Goal: Task Accomplishment & Management: Use online tool/utility

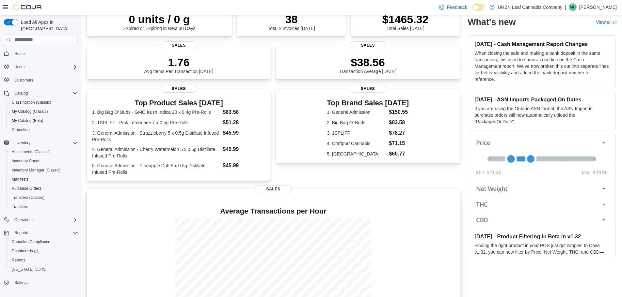
scroll to position [97, 0]
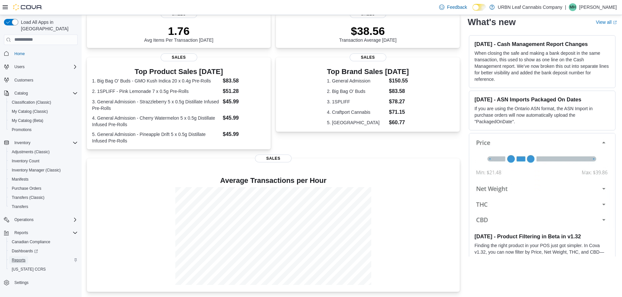
click at [18, 258] on span "Reports" at bounding box center [19, 260] width 14 height 5
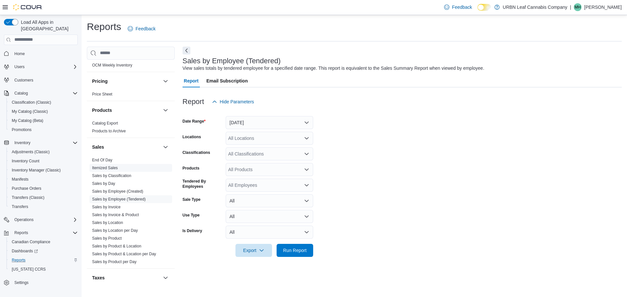
scroll to position [406, 0]
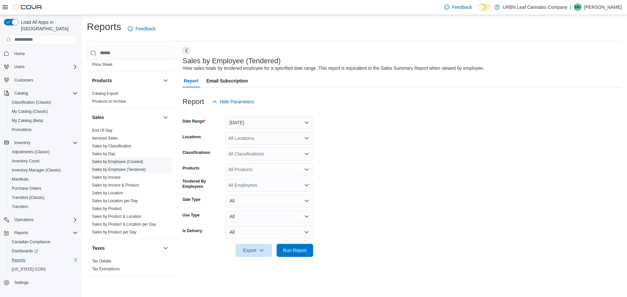
click at [107, 162] on link "Sales by Employee (Created)" at bounding box center [117, 162] width 51 height 5
click at [307, 122] on button "[DATE]" at bounding box center [269, 122] width 87 height 13
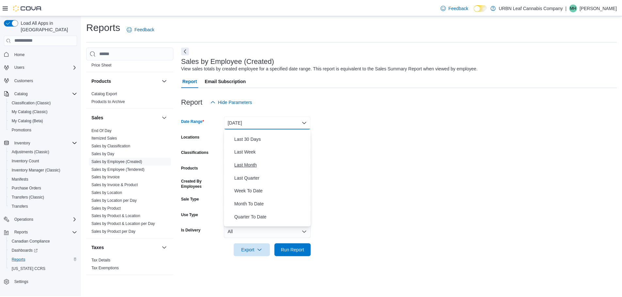
scroll to position [98, 0]
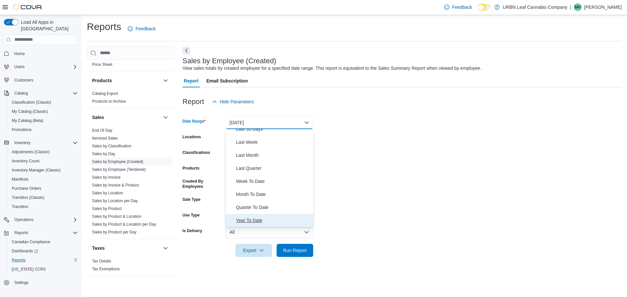
click at [268, 222] on span "Year To Date" at bounding box center [273, 221] width 74 height 8
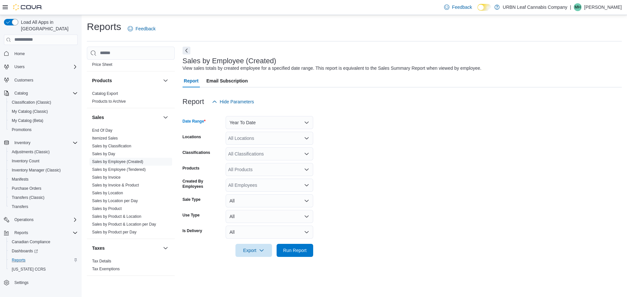
click at [251, 138] on div "All Locations" at bounding box center [269, 138] width 87 height 13
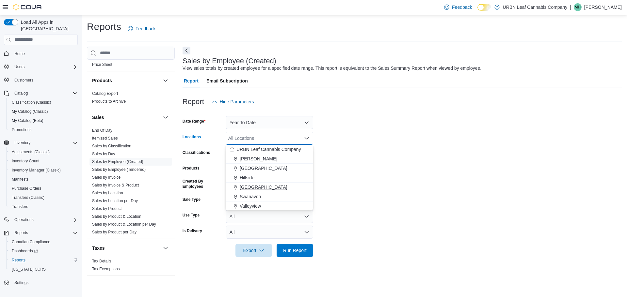
click at [261, 188] on span "[GEOGRAPHIC_DATA]" at bounding box center [264, 187] width 48 height 7
click at [341, 142] on form "Date Range Year To Date Locations [GEOGRAPHIC_DATA] Combo box. Selected. [GEOGR…" at bounding box center [401, 182] width 439 height 149
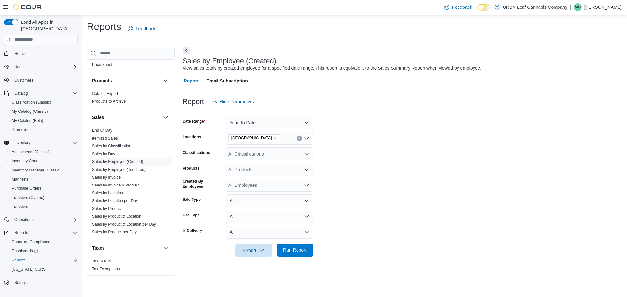
click at [291, 250] on span "Run Report" at bounding box center [295, 250] width 24 height 7
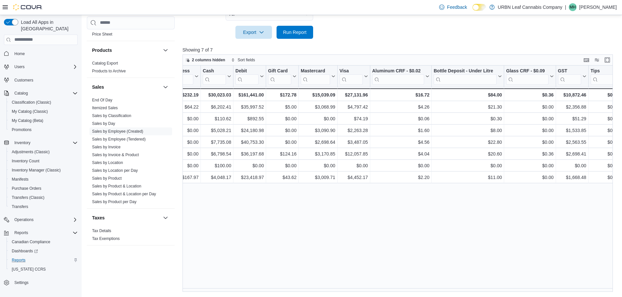
scroll to position [0, 820]
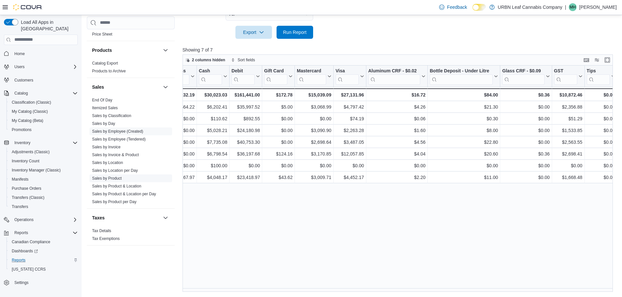
click at [108, 178] on link "Sales by Product" at bounding box center [107, 178] width 30 height 5
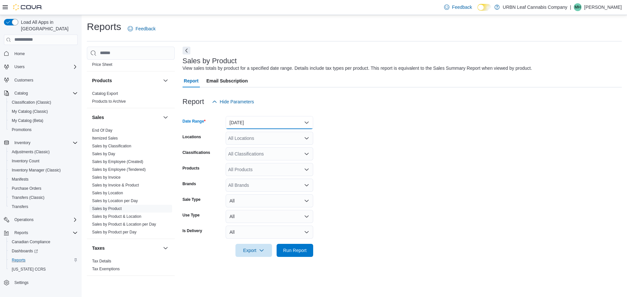
click at [309, 123] on button "[DATE]" at bounding box center [269, 122] width 87 height 13
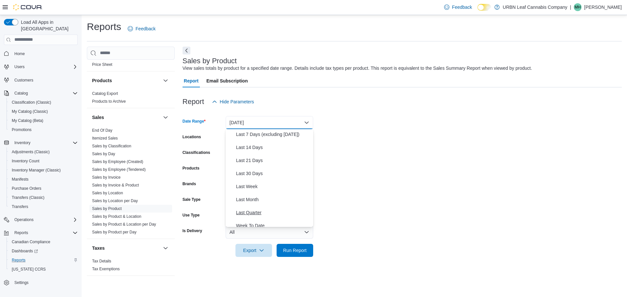
scroll to position [98, 0]
click at [256, 208] on span "Quarter To Date" at bounding box center [273, 208] width 74 height 8
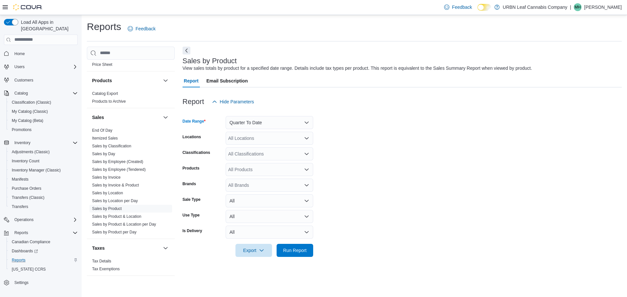
click at [270, 141] on div "All Locations" at bounding box center [269, 138] width 87 height 13
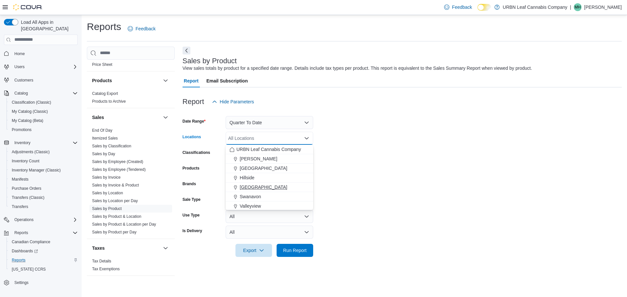
click at [259, 186] on span "[GEOGRAPHIC_DATA]" at bounding box center [264, 187] width 48 height 7
click at [349, 149] on form "Date Range Quarter To Date Locations [GEOGRAPHIC_DATA] Combo box. Selected. [GE…" at bounding box center [401, 182] width 439 height 149
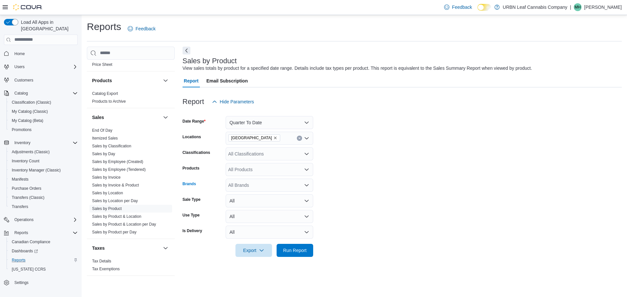
click at [256, 186] on div "All Brands" at bounding box center [269, 185] width 87 height 13
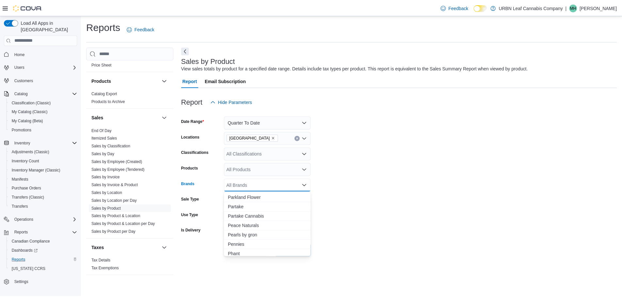
scroll to position [4472, 0]
click at [238, 240] on span "Partake" at bounding box center [269, 240] width 80 height 7
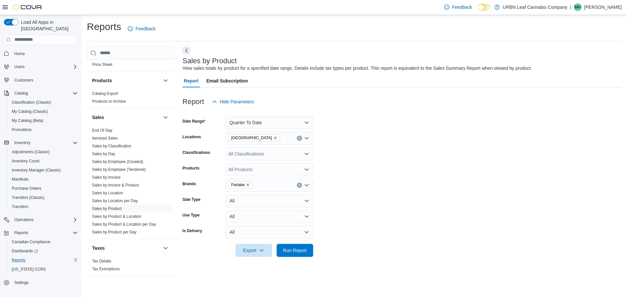
click at [361, 183] on form "Date Range Quarter To Date Locations Stony Plain Classifications All Classifica…" at bounding box center [401, 182] width 439 height 149
click at [296, 253] on span "Run Report" at bounding box center [295, 250] width 24 height 7
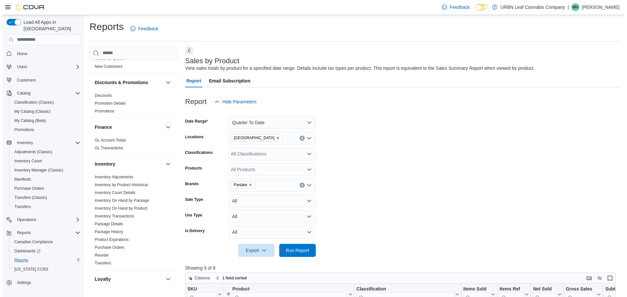
scroll to position [80, 0]
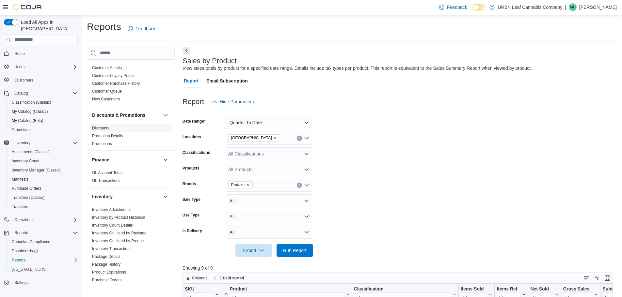
click at [95, 131] on span "Discounts" at bounding box center [130, 128] width 83 height 8
click at [97, 129] on link "Discounts" at bounding box center [100, 128] width 17 height 5
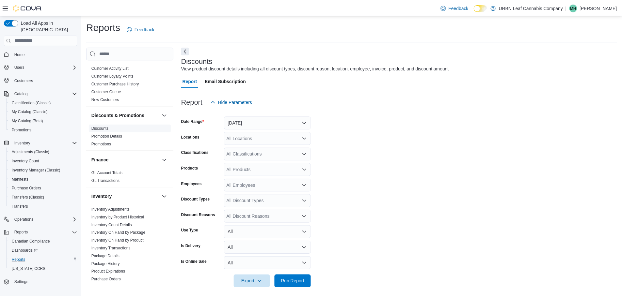
scroll to position [4, 0]
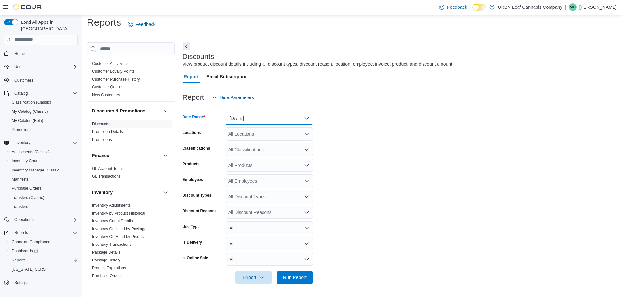
click at [304, 118] on button "[DATE]" at bounding box center [269, 118] width 87 height 13
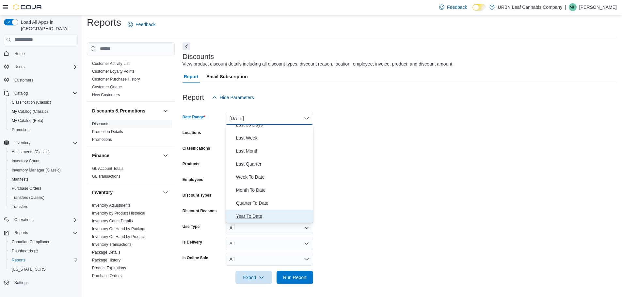
click at [257, 218] on span "Year To Date" at bounding box center [273, 217] width 74 height 8
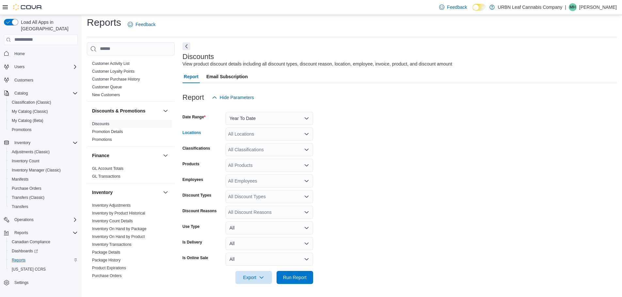
click at [307, 133] on icon "Open list of options" at bounding box center [306, 134] width 5 height 5
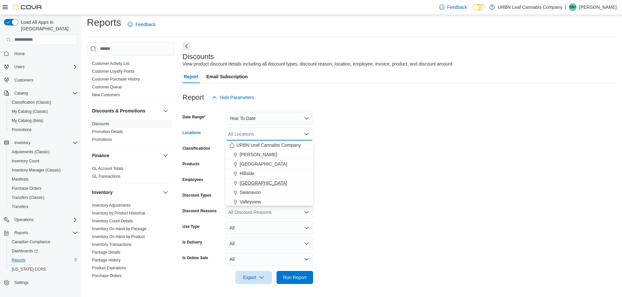
click at [256, 183] on span "[GEOGRAPHIC_DATA]" at bounding box center [264, 183] width 48 height 7
click at [339, 161] on form "Date Range Year To Date Locations [GEOGRAPHIC_DATA] Combo box. Selected. [GEOGR…" at bounding box center [399, 194] width 434 height 180
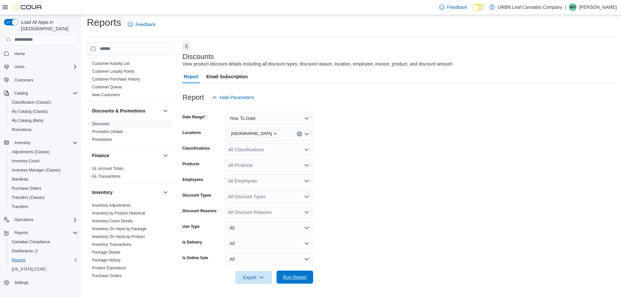
click at [303, 275] on span "Run Report" at bounding box center [295, 277] width 24 height 7
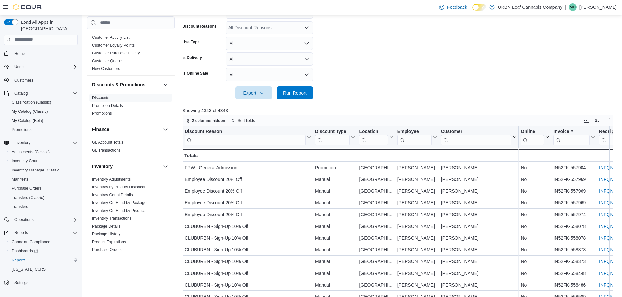
scroll to position [233, 0]
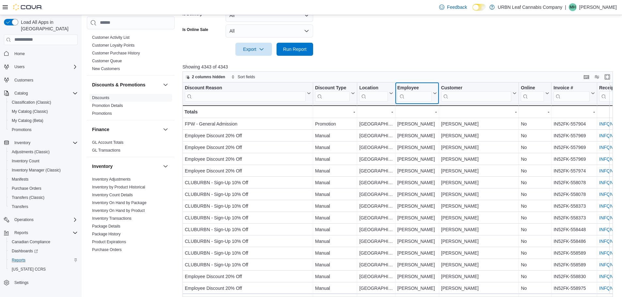
click at [435, 92] on icon at bounding box center [434, 93] width 5 height 4
click at [425, 117] on button "Sort A-Z" at bounding box center [417, 118] width 37 height 8
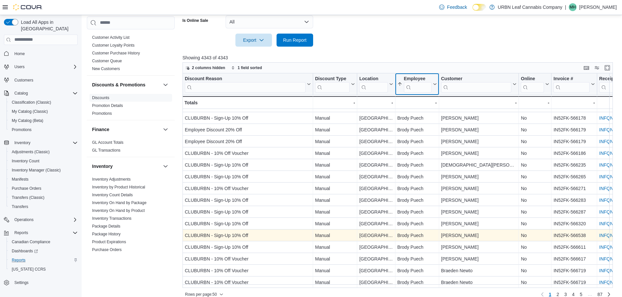
scroll to position [250, 0]
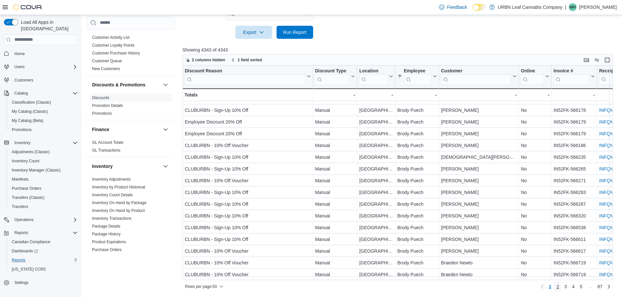
click at [559, 288] on span "2" at bounding box center [557, 287] width 3 height 7
click at [567, 287] on span "3" at bounding box center [565, 287] width 3 height 7
click at [575, 287] on span "4" at bounding box center [573, 287] width 3 height 7
click at [575, 289] on span "5" at bounding box center [573, 287] width 3 height 7
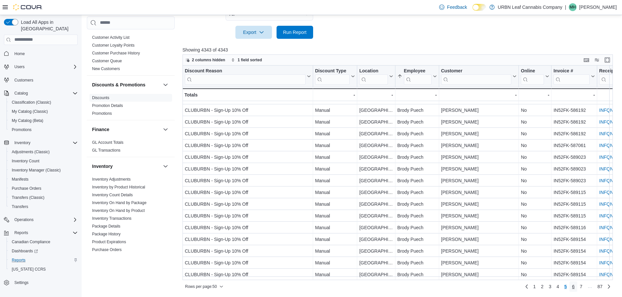
click at [575, 286] on span "6" at bounding box center [573, 287] width 3 height 7
click at [575, 286] on span "7" at bounding box center [573, 287] width 3 height 7
click at [575, 286] on span "8" at bounding box center [573, 287] width 3 height 7
click at [572, 287] on span "9" at bounding box center [570, 287] width 3 height 7
click at [572, 287] on span "10" at bounding box center [569, 287] width 5 height 7
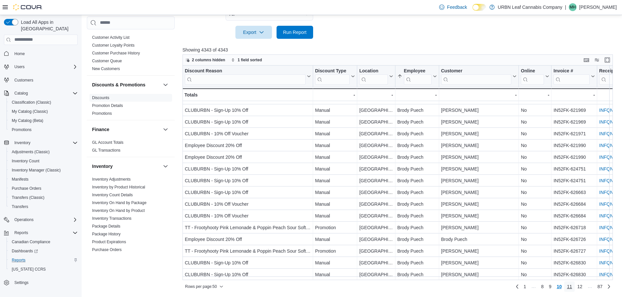
click at [572, 287] on span "11" at bounding box center [569, 287] width 5 height 7
click at [434, 77] on icon at bounding box center [434, 76] width 5 height 4
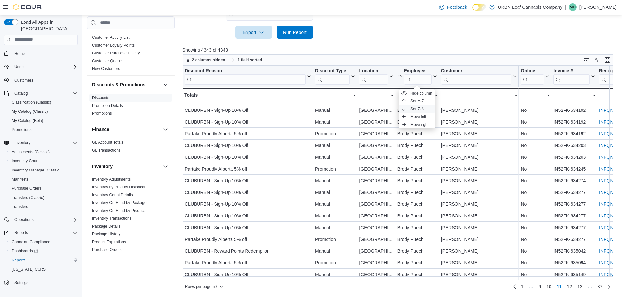
click at [424, 106] on span "Sort Z-A" at bounding box center [416, 108] width 13 height 5
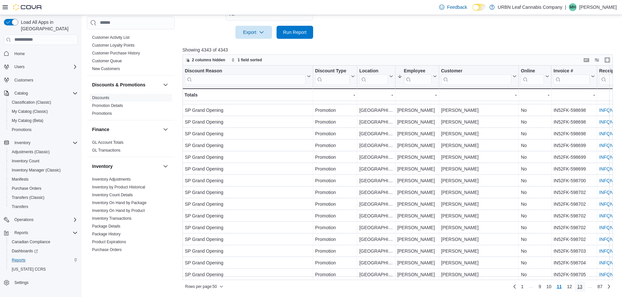
click at [582, 287] on span "13" at bounding box center [579, 287] width 5 height 7
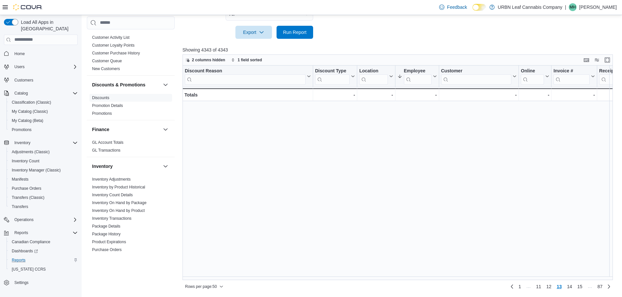
scroll to position [0, 0]
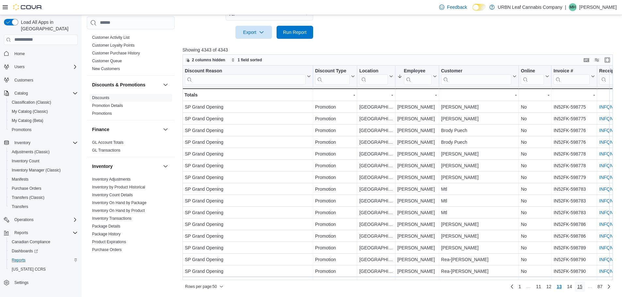
click at [582, 287] on span "15" at bounding box center [579, 287] width 5 height 7
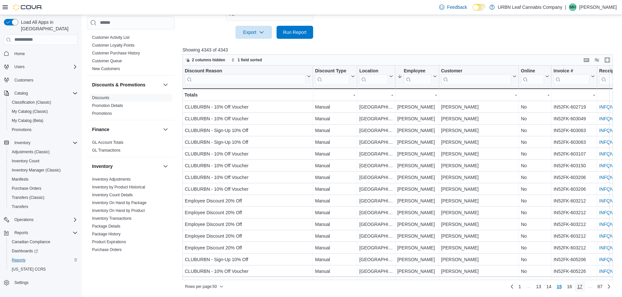
click at [582, 287] on span "17" at bounding box center [579, 287] width 5 height 7
click at [585, 287] on link "19" at bounding box center [580, 287] width 10 height 10
click at [585, 287] on link "21" at bounding box center [580, 287] width 10 height 10
click at [585, 287] on link "23" at bounding box center [580, 287] width 10 height 10
click at [585, 287] on link "25" at bounding box center [580, 287] width 10 height 10
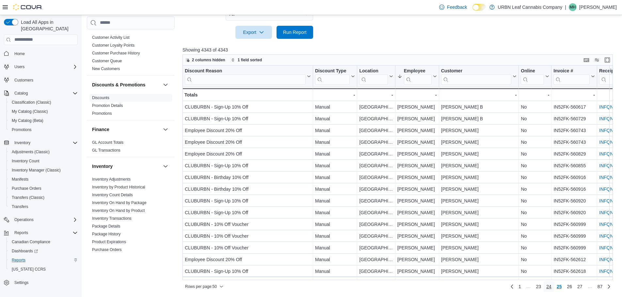
click at [551, 286] on span "24" at bounding box center [548, 287] width 5 height 7
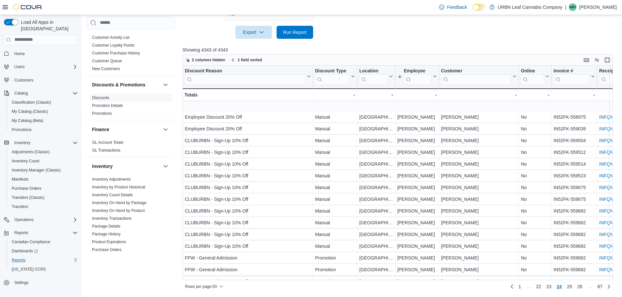
scroll to position [294, 0]
drag, startPoint x: 312, startPoint y: 79, endPoint x: 308, endPoint y: 79, distance: 3.6
click at [311, 79] on div at bounding box center [312, 77] width 5 height 22
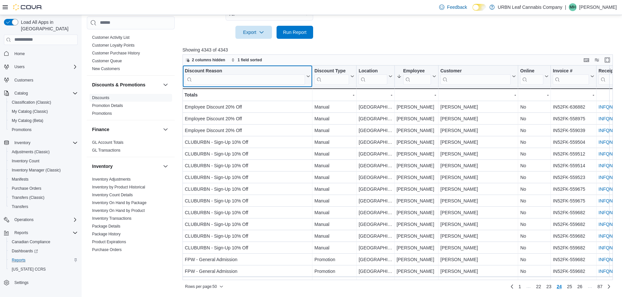
click at [309, 77] on icon at bounding box center [307, 76] width 5 height 4
click at [280, 80] on input "search" at bounding box center [245, 79] width 120 height 10
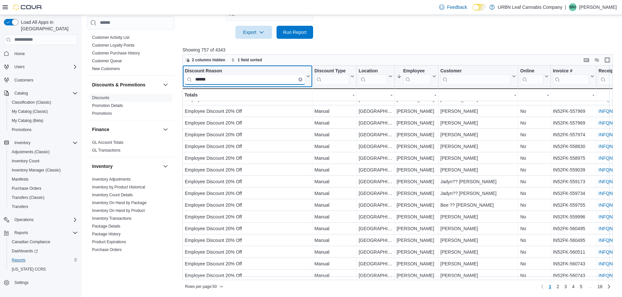
scroll to position [0, 0]
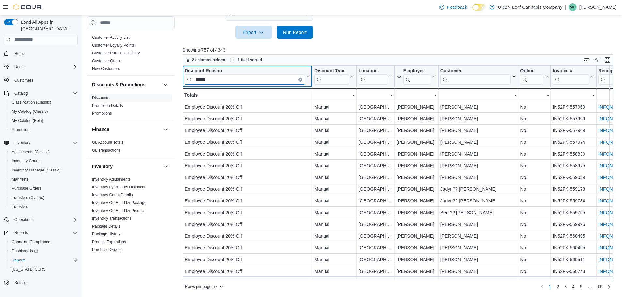
type input "******"
click at [300, 79] on icon "Clear input" at bounding box center [300, 79] width 2 height 2
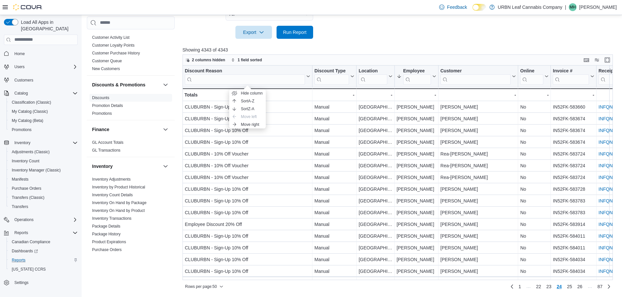
click at [364, 41] on div at bounding box center [399, 43] width 435 height 8
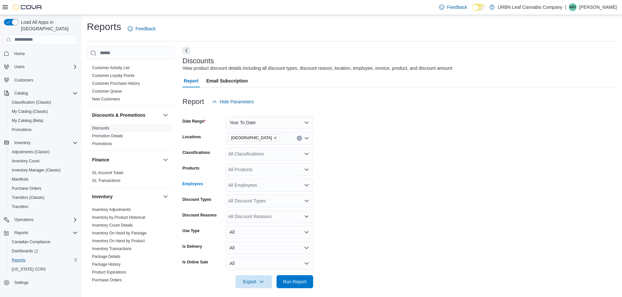
click at [307, 184] on icon "Open list of options" at bounding box center [306, 185] width 5 height 5
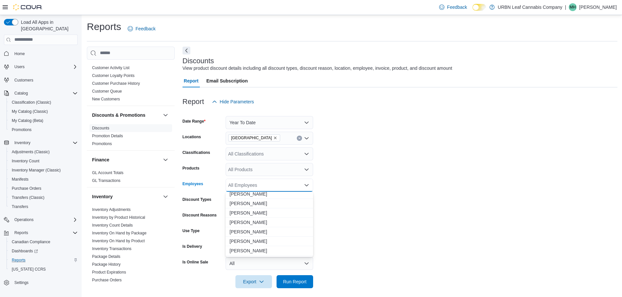
click at [307, 185] on icon "Close list of options" at bounding box center [306, 185] width 5 height 5
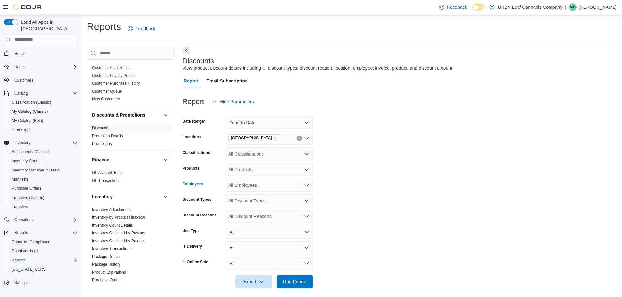
click at [376, 186] on form "Date Range Year To Date Locations Stony Plain Classifications All Classificatio…" at bounding box center [399, 198] width 435 height 180
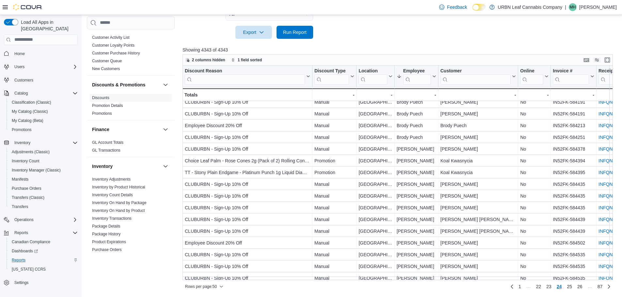
scroll to position [228, 0]
click at [21, 51] on span "Home" at bounding box center [19, 53] width 10 height 5
